Goal: Go to known website: Go to known website

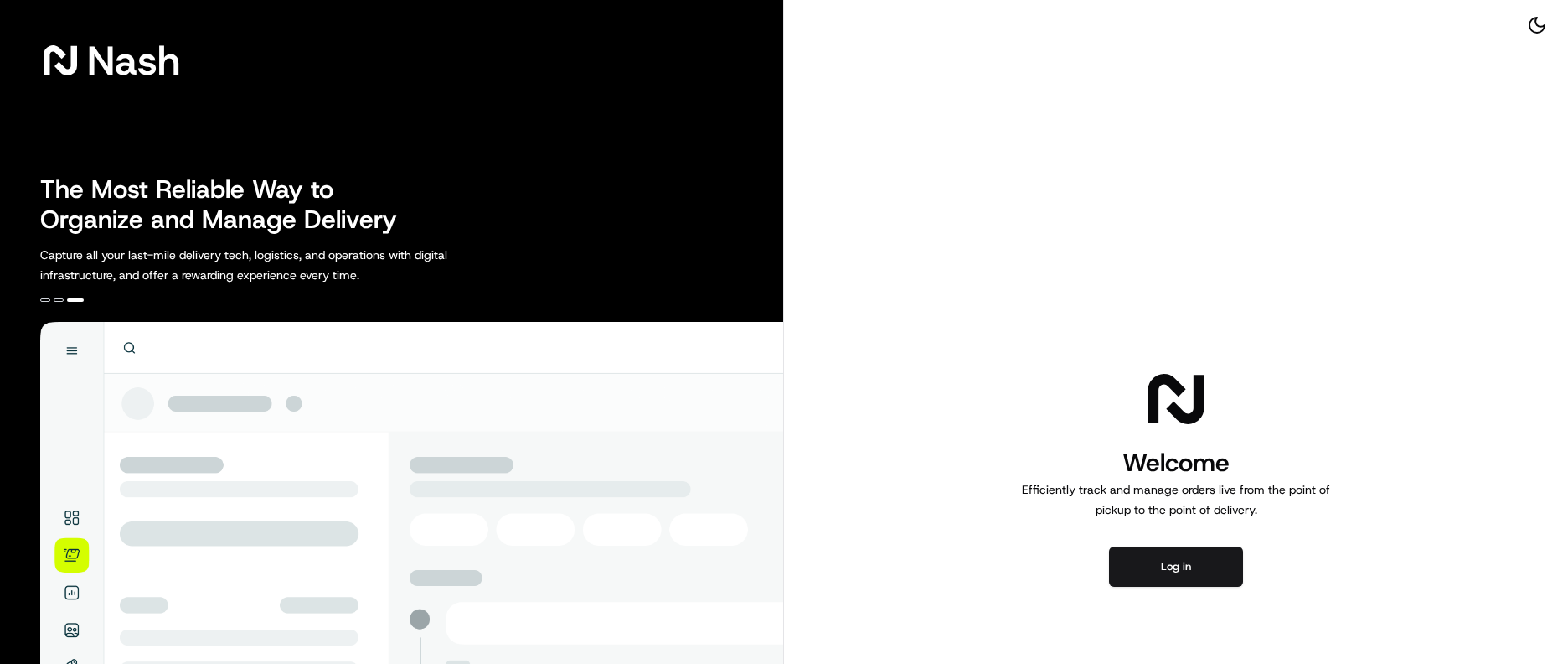
click at [997, 180] on div "Welcome Efficiently track and manage orders live from the point of pickup to th…" at bounding box center [1177, 476] width 784 height 952
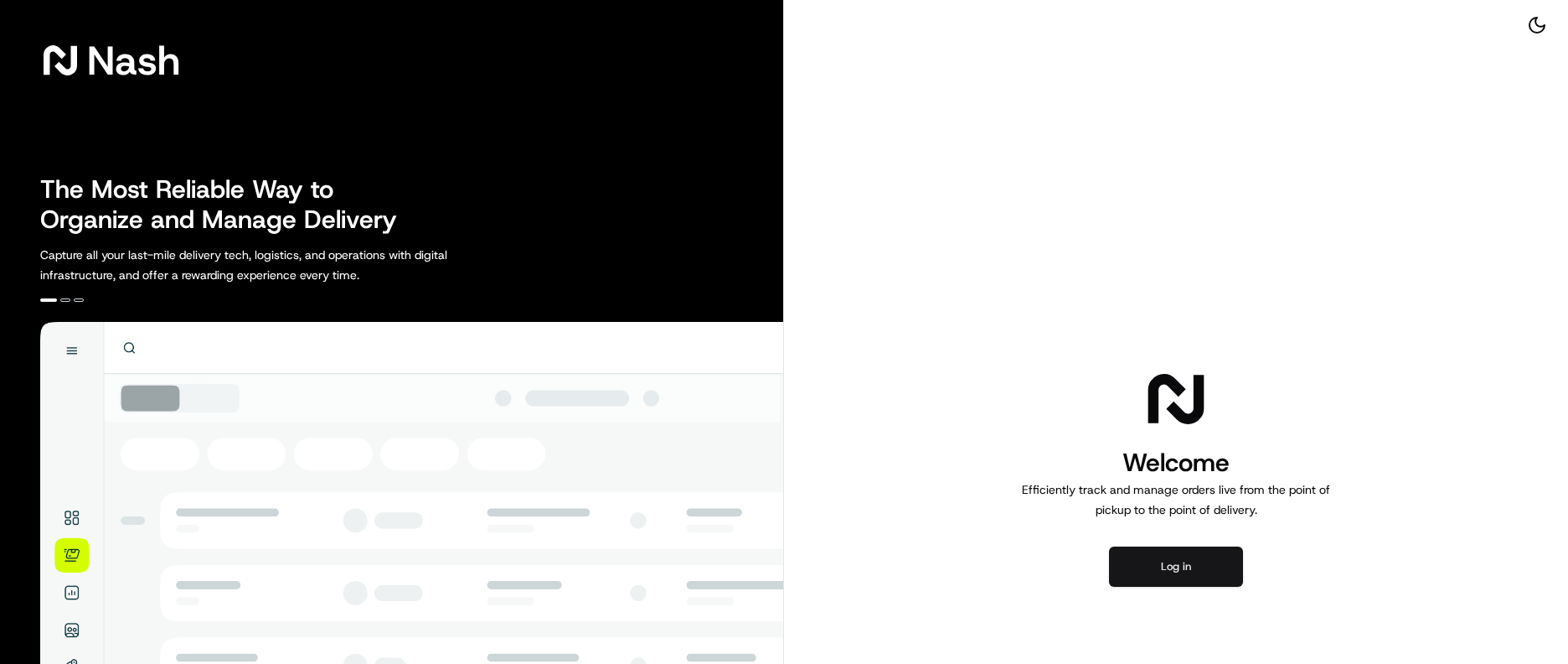
click at [1162, 553] on button "Log in" at bounding box center [1176, 567] width 134 height 40
